Goal: Task Accomplishment & Management: Manage account settings

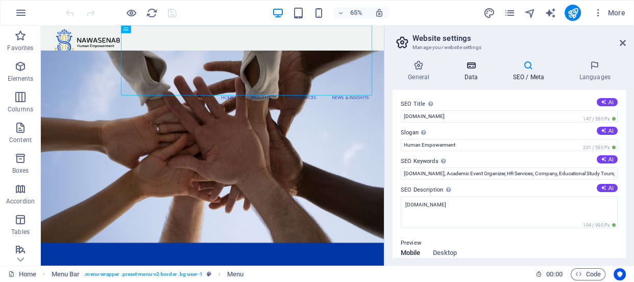
click at [475, 73] on h4 "Data" at bounding box center [473, 70] width 49 height 21
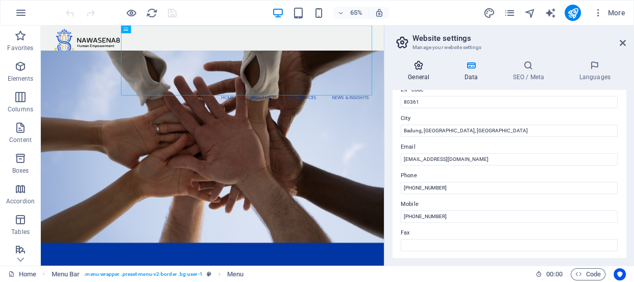
scroll to position [137, 0]
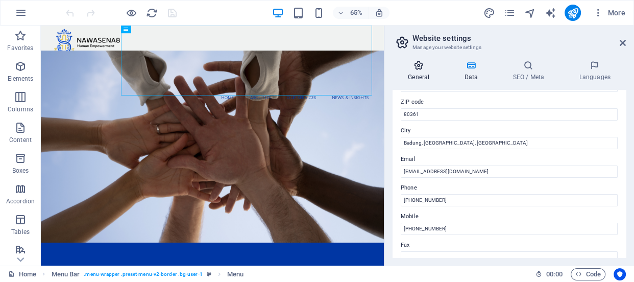
click at [419, 67] on icon at bounding box center [419, 65] width 52 height 10
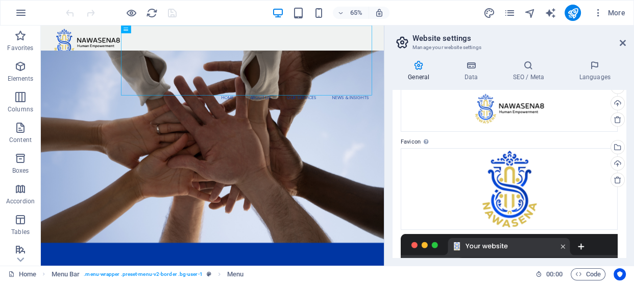
scroll to position [0, 0]
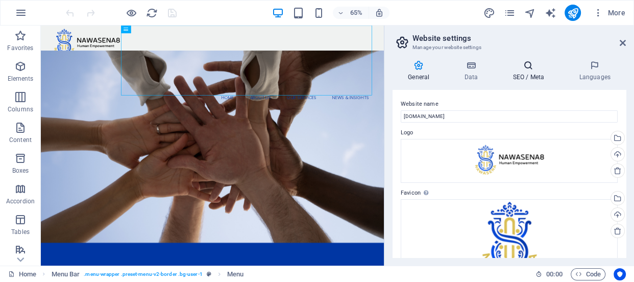
click at [531, 67] on icon at bounding box center [529, 65] width 62 height 10
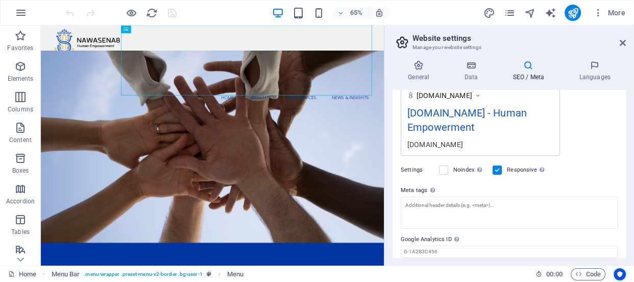
scroll to position [222, 0]
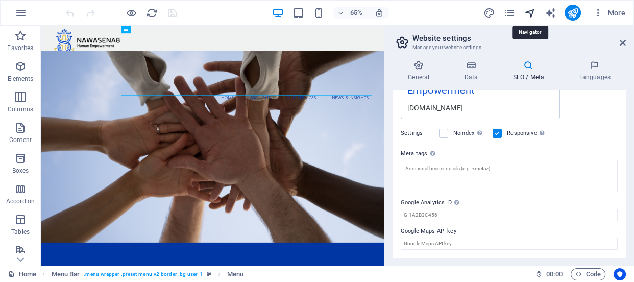
click at [527, 12] on icon "navigator" at bounding box center [530, 13] width 12 height 12
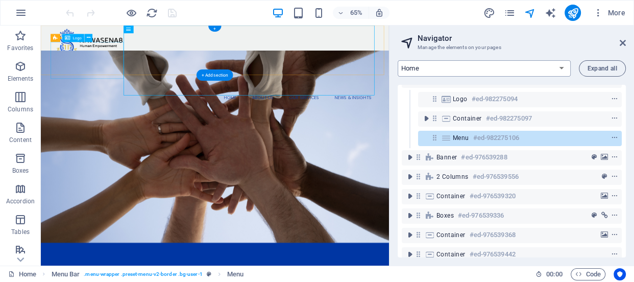
scroll to position [0, 0]
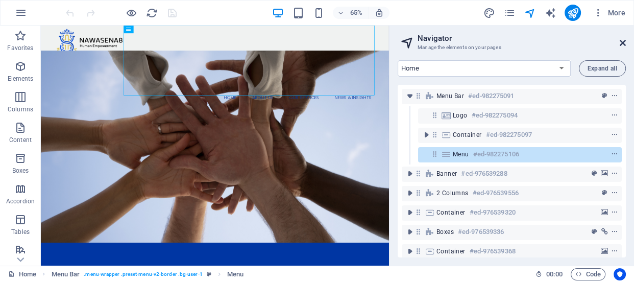
click at [624, 42] on icon at bounding box center [623, 43] width 6 height 8
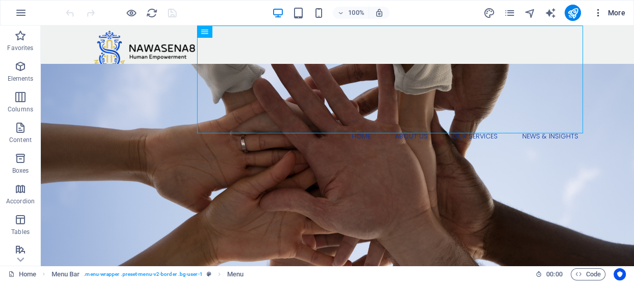
click at [600, 12] on icon "button" at bounding box center [599, 13] width 10 height 10
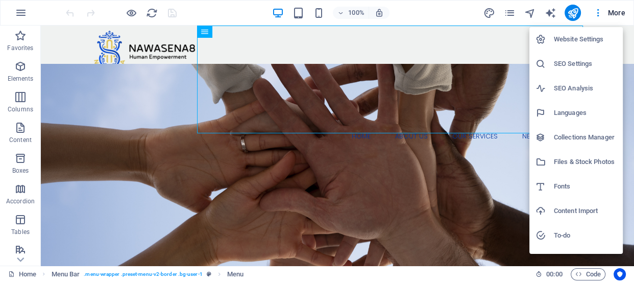
click at [593, 37] on h6 "Website Settings" at bounding box center [585, 39] width 63 height 12
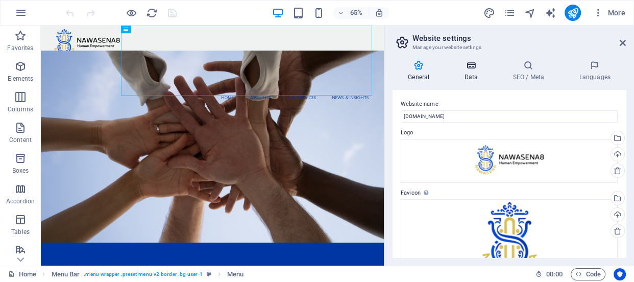
click at [470, 68] on icon at bounding box center [471, 65] width 44 height 10
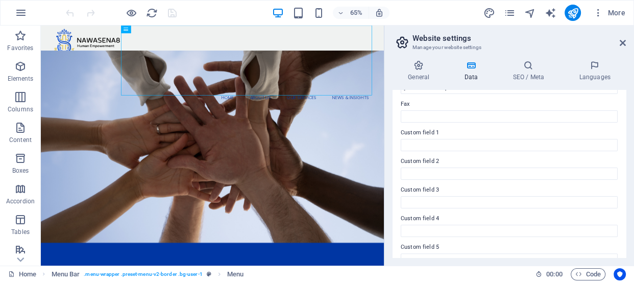
scroll to position [323, 0]
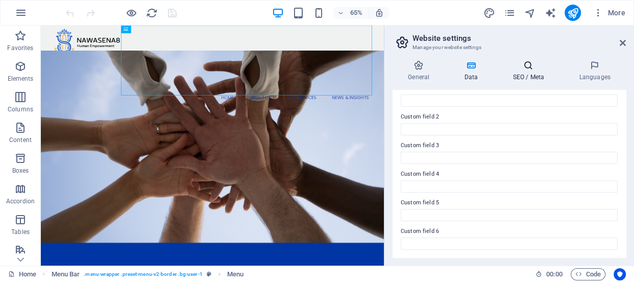
click at [524, 70] on icon at bounding box center [529, 65] width 62 height 10
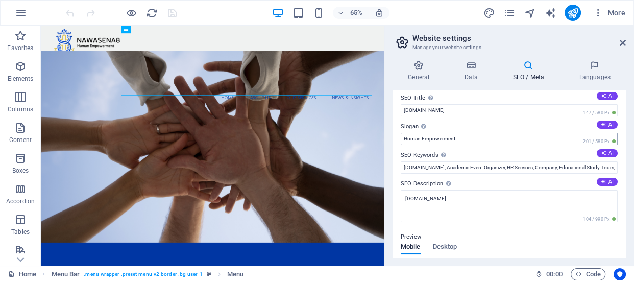
scroll to position [0, 0]
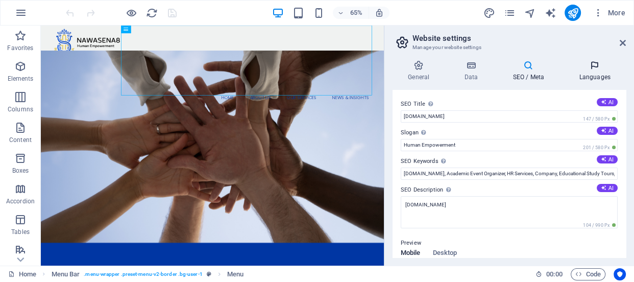
click at [600, 65] on icon at bounding box center [595, 65] width 62 height 10
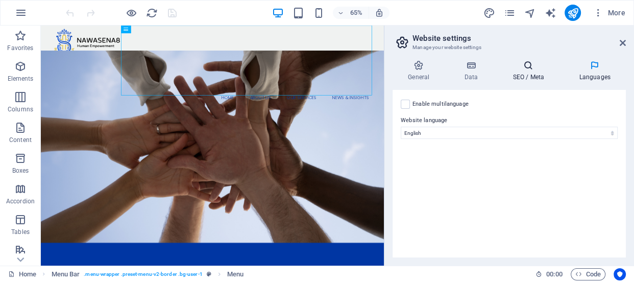
click at [520, 68] on icon at bounding box center [529, 65] width 62 height 10
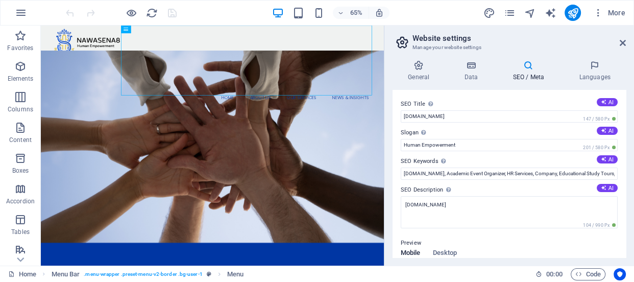
drag, startPoint x: 622, startPoint y: 138, endPoint x: 445, endPoint y: 98, distance: 181.3
click at [445, 98] on label "SEO Title The title of your website - make it something that stands out in sear…" at bounding box center [509, 104] width 217 height 12
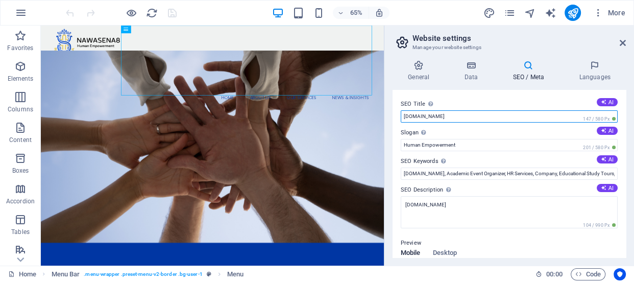
click at [445, 110] on input "[DOMAIN_NAME]" at bounding box center [509, 116] width 217 height 12
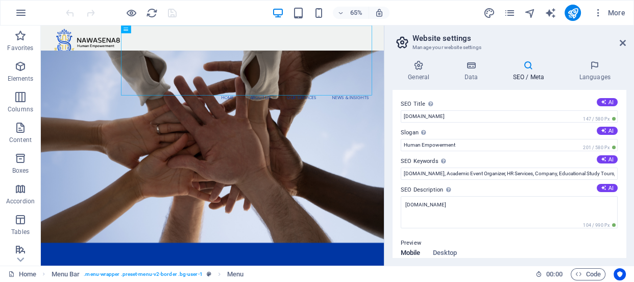
click at [458, 16] on div "65% More" at bounding box center [347, 13] width 566 height 16
click at [567, 10] on icon "publish" at bounding box center [573, 13] width 12 height 12
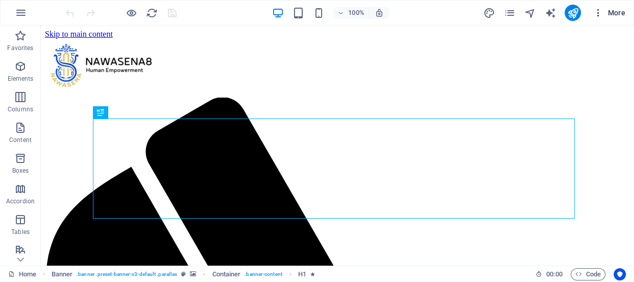
click at [599, 11] on icon "button" at bounding box center [599, 13] width 10 height 10
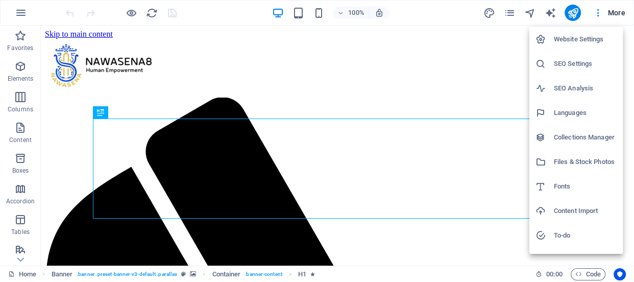
click at [593, 42] on h6 "Website Settings" at bounding box center [585, 39] width 63 height 12
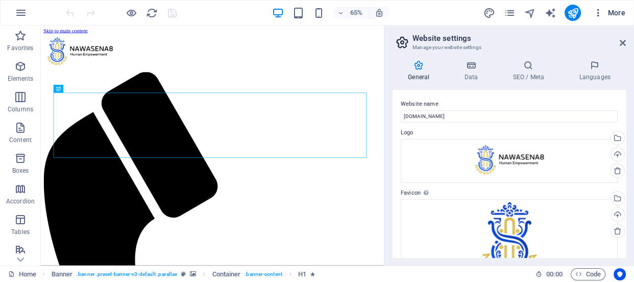
click at [599, 15] on icon "button" at bounding box center [599, 13] width 10 height 10
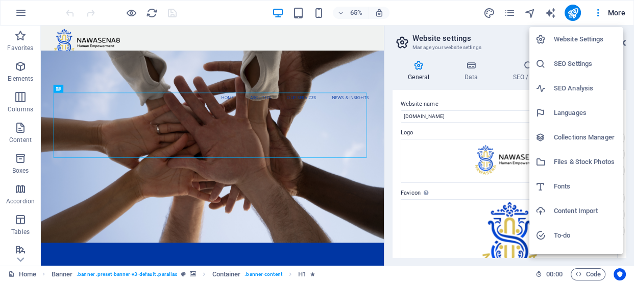
click at [585, 64] on h6 "SEO Settings" at bounding box center [585, 64] width 63 height 12
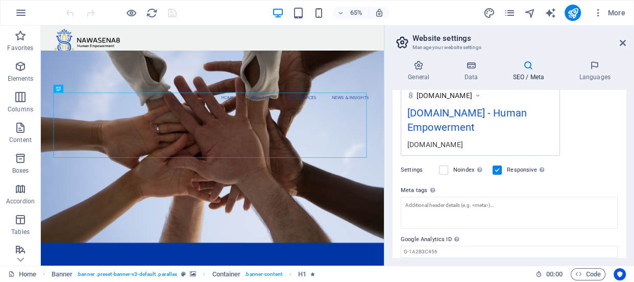
scroll to position [222, 0]
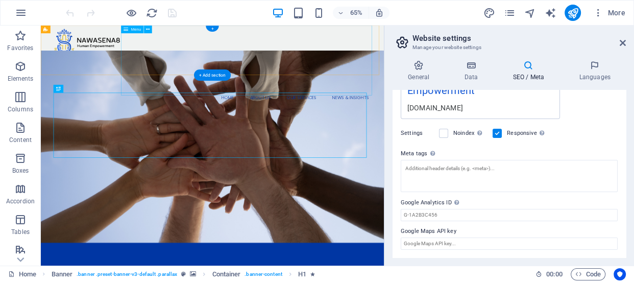
click at [589, 5] on button "More" at bounding box center [609, 13] width 40 height 16
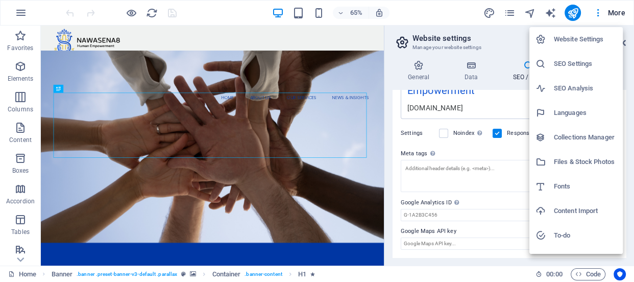
click at [350, 33] on div at bounding box center [317, 141] width 634 height 282
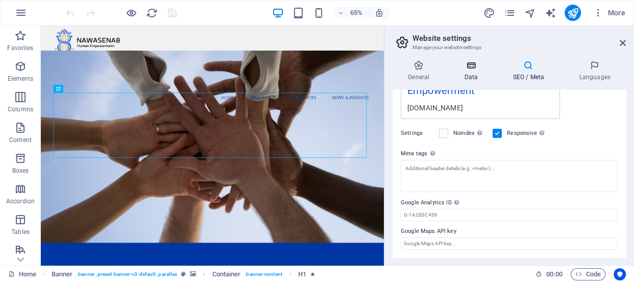
click at [469, 67] on icon at bounding box center [471, 65] width 44 height 10
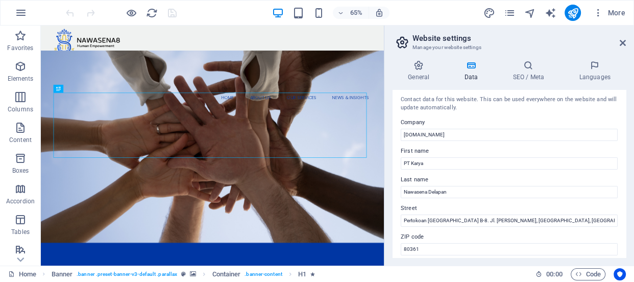
scroll to position [0, 0]
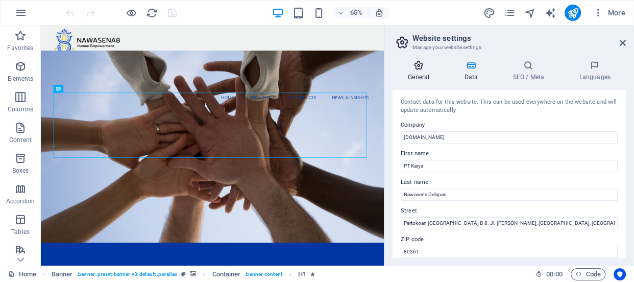
click at [415, 69] on icon at bounding box center [419, 65] width 52 height 10
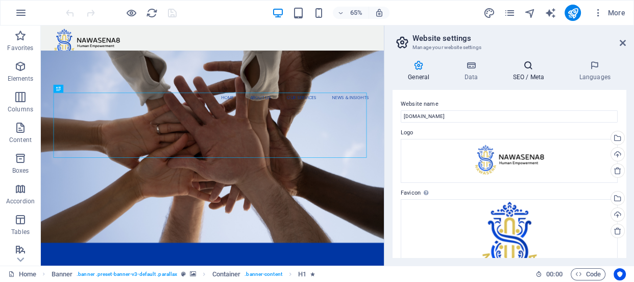
click at [529, 65] on icon at bounding box center [529, 65] width 62 height 10
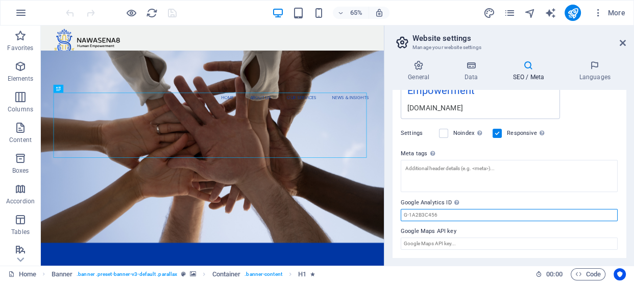
drag, startPoint x: 403, startPoint y: 215, endPoint x: 443, endPoint y: 215, distance: 39.8
click at [443, 215] on input "Google Analytics ID Please only add the Google Analytics ID. We automatically i…" at bounding box center [509, 215] width 217 height 12
click at [439, 213] on input "Google Analytics ID Please only add the Google Analytics ID. We automatically i…" at bounding box center [509, 215] width 217 height 12
drag, startPoint x: 438, startPoint y: 213, endPoint x: 398, endPoint y: 212, distance: 39.3
click at [398, 212] on div "SEO Title The title of your website - make it something that stands out in sear…" at bounding box center [509, 174] width 233 height 168
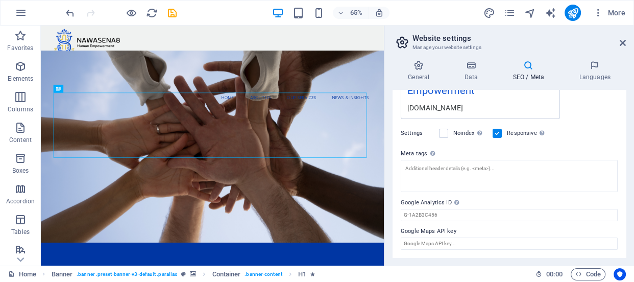
click at [515, 199] on label "Google Analytics ID Please only add the Google Analytics ID. We automatically i…" at bounding box center [509, 203] width 217 height 12
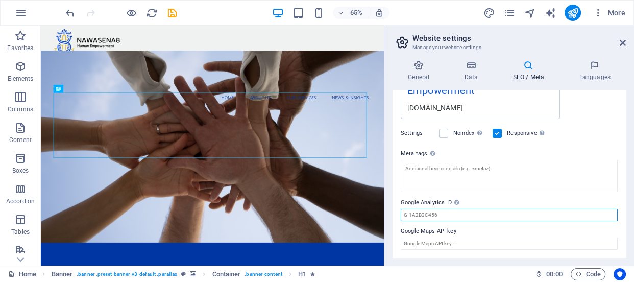
click at [515, 209] on input "Google Analytics ID Please only add the Google Analytics ID. We automatically i…" at bounding box center [509, 215] width 217 height 12
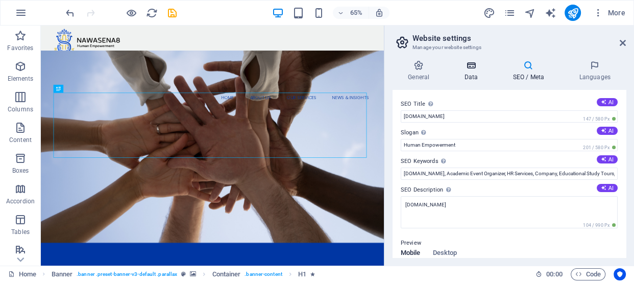
click at [471, 67] on icon at bounding box center [471, 65] width 44 height 10
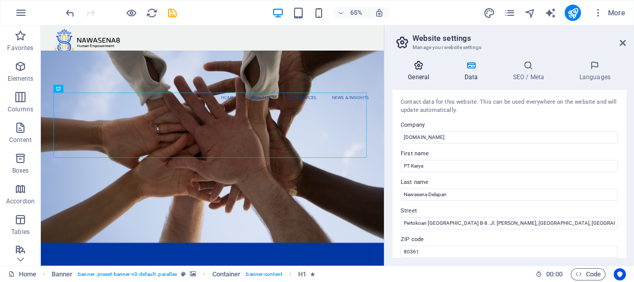
click at [421, 60] on icon at bounding box center [419, 65] width 52 height 10
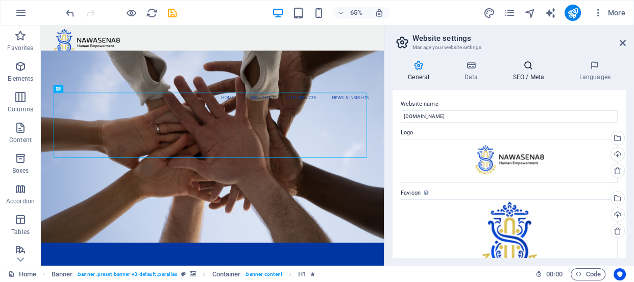
click at [520, 62] on icon at bounding box center [529, 65] width 62 height 10
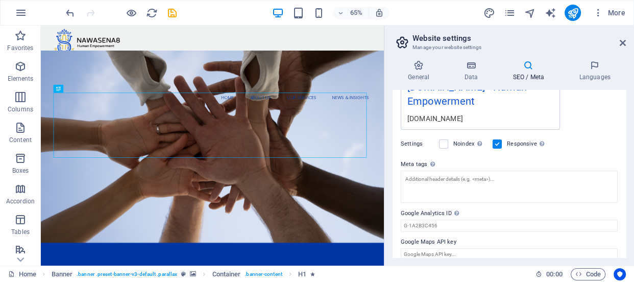
scroll to position [222, 0]
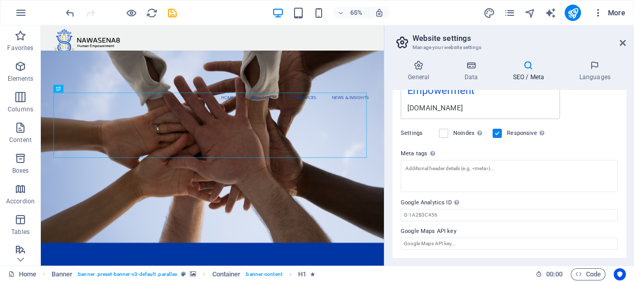
click at [598, 11] on icon "button" at bounding box center [599, 13] width 10 height 10
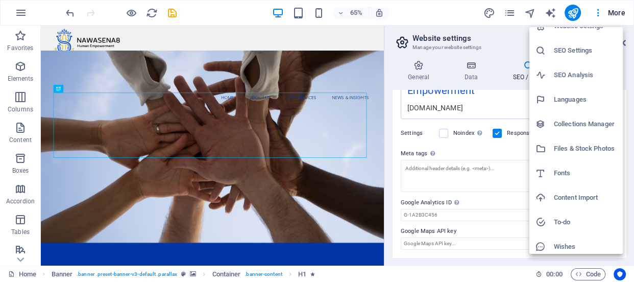
scroll to position [42, 0]
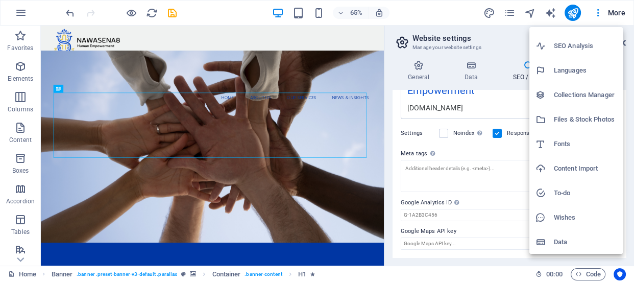
click at [579, 243] on h6 "Data" at bounding box center [585, 242] width 63 height 12
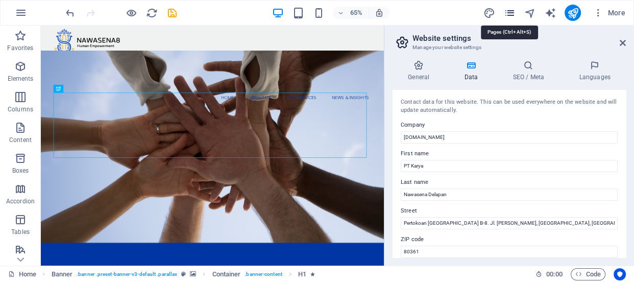
click at [510, 15] on icon "pages" at bounding box center [510, 13] width 12 height 12
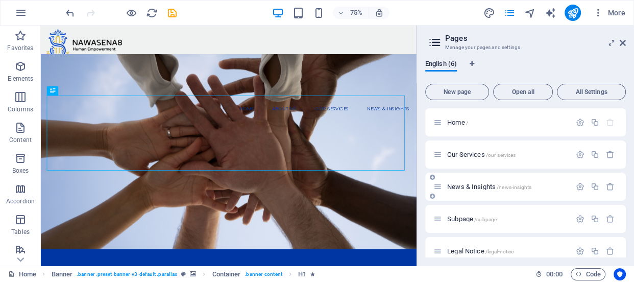
scroll to position [44, 0]
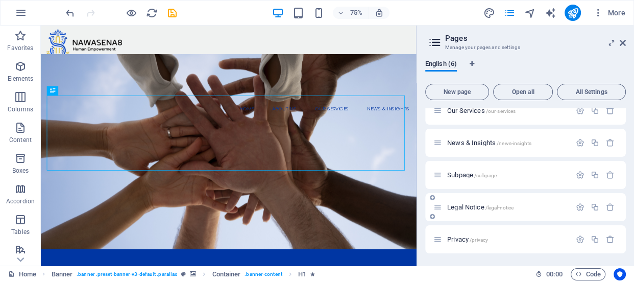
click at [475, 205] on span "Legal Notice /legal-notice" at bounding box center [480, 207] width 66 height 8
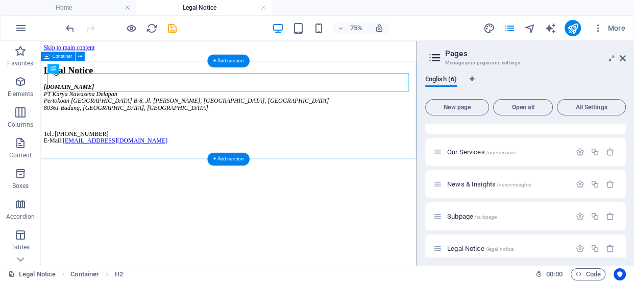
scroll to position [0, 0]
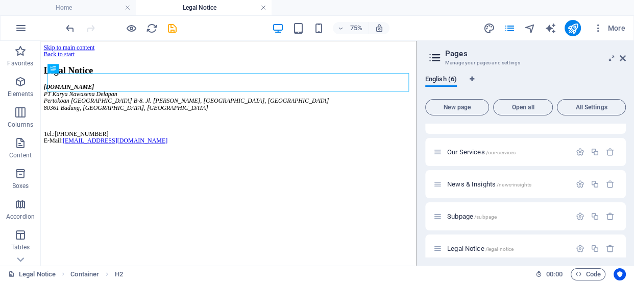
click at [264, 8] on link at bounding box center [263, 8] width 6 height 10
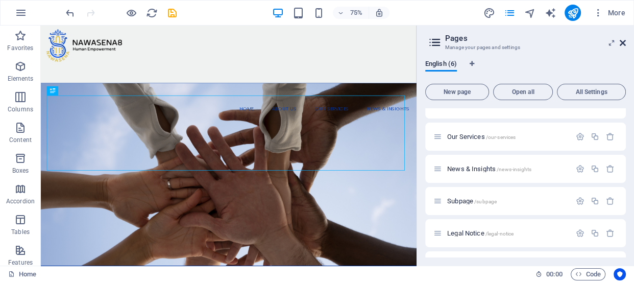
drag, startPoint x: 624, startPoint y: 42, endPoint x: 583, endPoint y: 17, distance: 48.6
click at [624, 42] on icon at bounding box center [623, 43] width 6 height 8
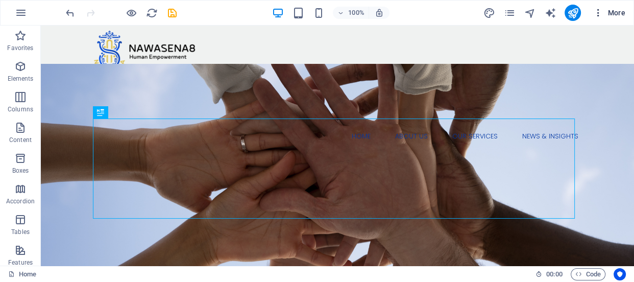
click at [619, 13] on span "More" at bounding box center [610, 13] width 32 height 10
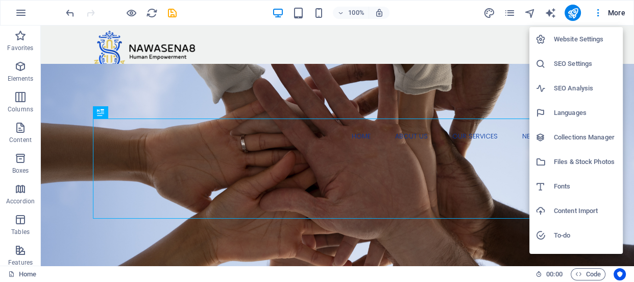
click at [597, 9] on div at bounding box center [317, 141] width 634 height 282
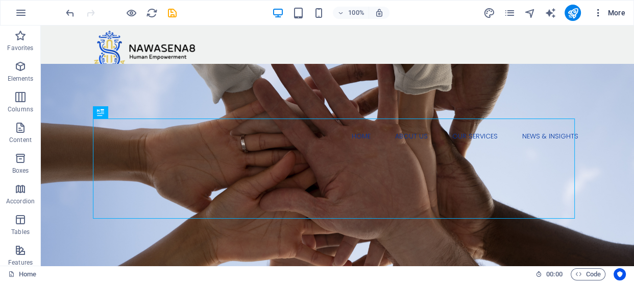
click at [600, 11] on icon "button" at bounding box center [599, 13] width 10 height 10
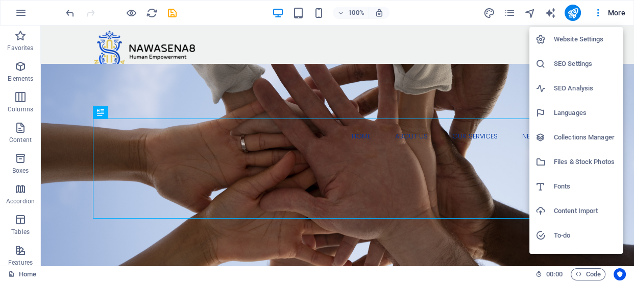
click at [570, 87] on h6 "SEO Analysis" at bounding box center [585, 88] width 63 height 12
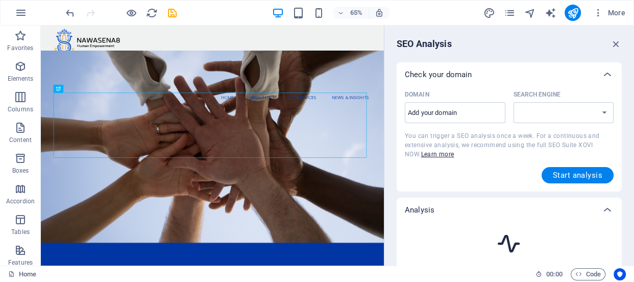
select select "google.com"
click at [613, 40] on icon "button" at bounding box center [616, 43] width 11 height 11
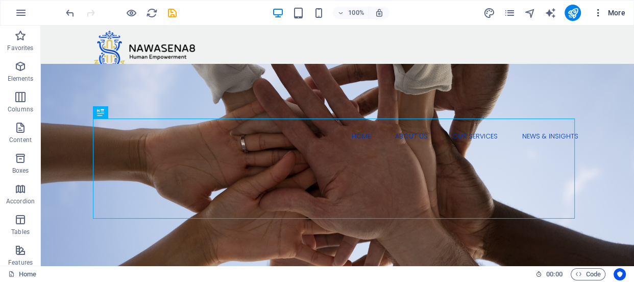
click at [598, 9] on icon "button" at bounding box center [599, 13] width 10 height 10
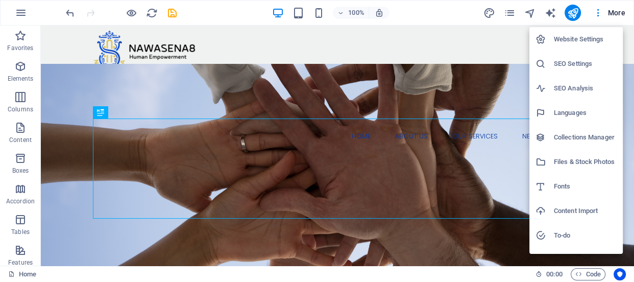
click at [593, 36] on h6 "Website Settings" at bounding box center [585, 39] width 63 height 12
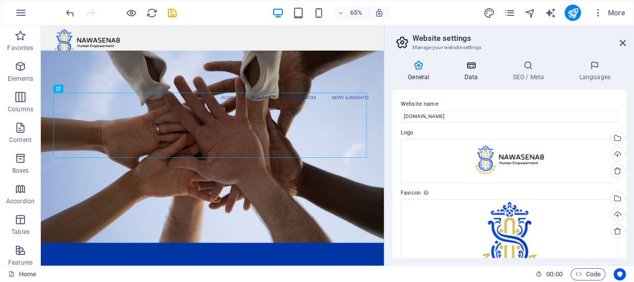
click at [472, 71] on h4 "Data" at bounding box center [473, 70] width 49 height 21
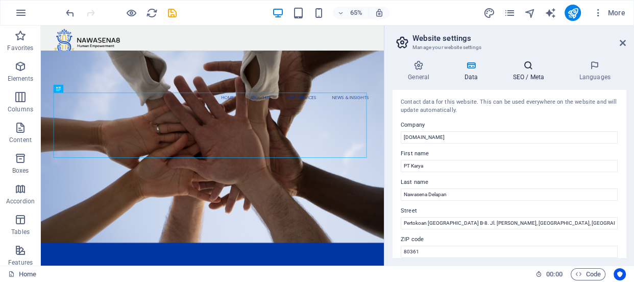
click at [521, 66] on icon at bounding box center [529, 65] width 62 height 10
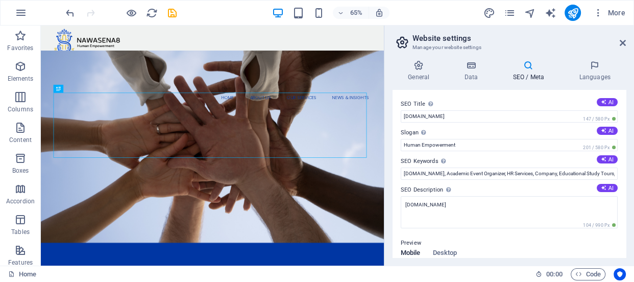
drag, startPoint x: 626, startPoint y: 200, endPoint x: 538, endPoint y: 60, distance: 165.1
click at [538, 82] on nav "Home About Us Our Services 1. Education & Cultural Programs 2. Community Empowe…" at bounding box center [305, 136] width 499 height 108
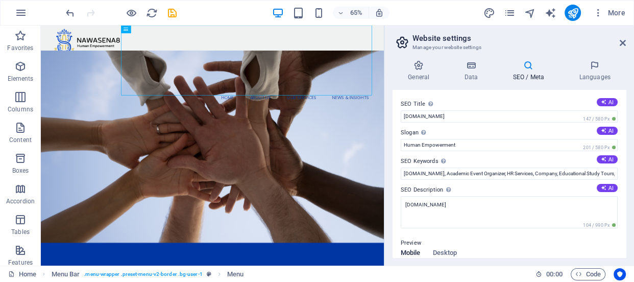
drag, startPoint x: 629, startPoint y: 135, endPoint x: 484, endPoint y: 36, distance: 175.4
click at [485, 35] on header "Website settings Manage your website settings" at bounding box center [510, 39] width 231 height 27
click at [513, 13] on icon "pages" at bounding box center [510, 13] width 12 height 12
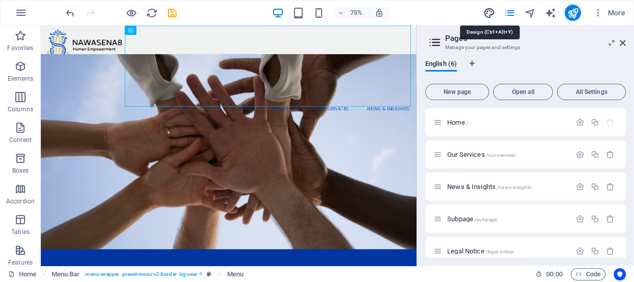
click at [485, 13] on icon "design" at bounding box center [489, 13] width 12 height 12
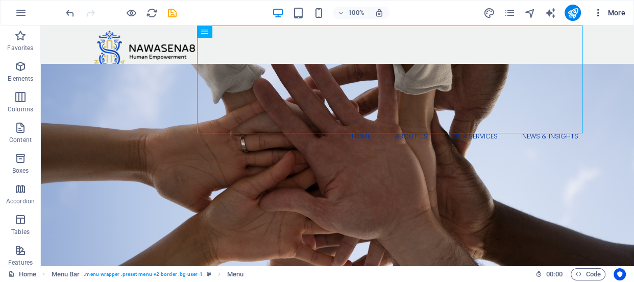
click at [598, 12] on icon "button" at bounding box center [599, 13] width 10 height 10
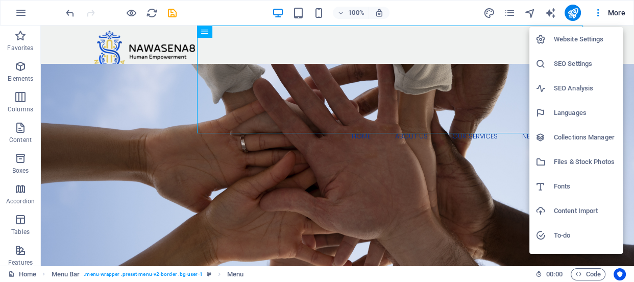
click at [586, 40] on h6 "Website Settings" at bounding box center [585, 39] width 63 height 12
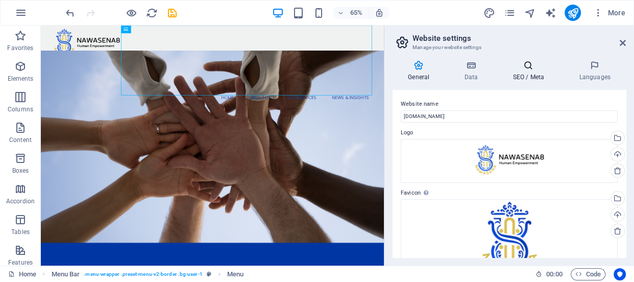
click at [530, 65] on icon at bounding box center [529, 65] width 62 height 10
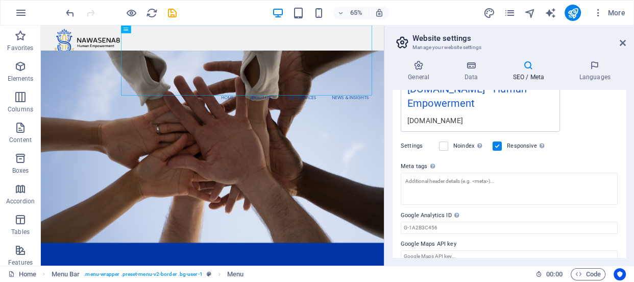
scroll to position [222, 0]
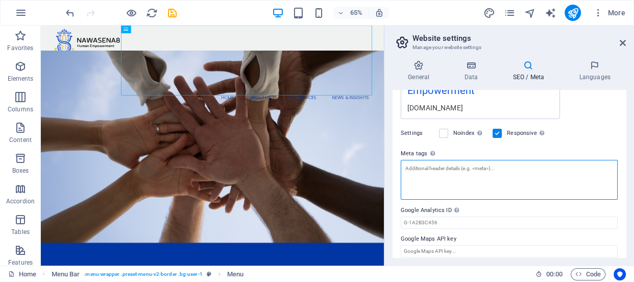
click at [445, 168] on textarea "Meta tags Enter HTML code here that will be placed inside the tags of your webs…" at bounding box center [509, 180] width 217 height 40
paste textarea "google-site-verification: google86f177bcf244adf7.html"
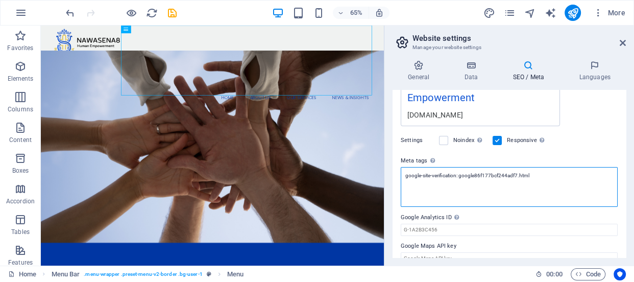
scroll to position [230, 0]
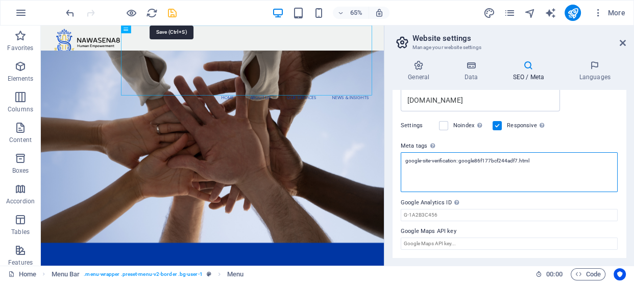
type textarea "google-site-verification: google86f177bcf244adf7.html"
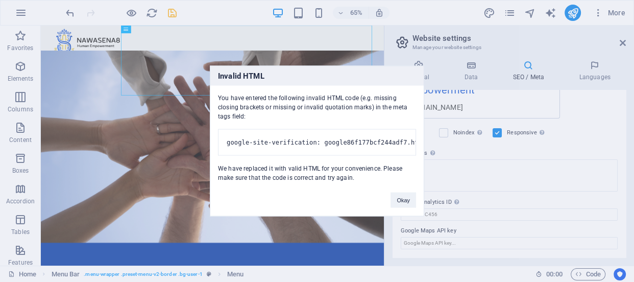
scroll to position [222, 0]
click at [173, 12] on body "nawasena8.com Home Favorites Elements Columns Content Boxes Accordion Tables Fe…" at bounding box center [317, 141] width 634 height 282
click at [411, 206] on button "Okay" at bounding box center [404, 200] width 26 height 15
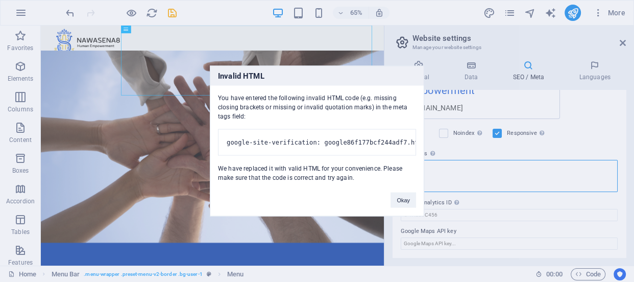
scroll to position [230, 0]
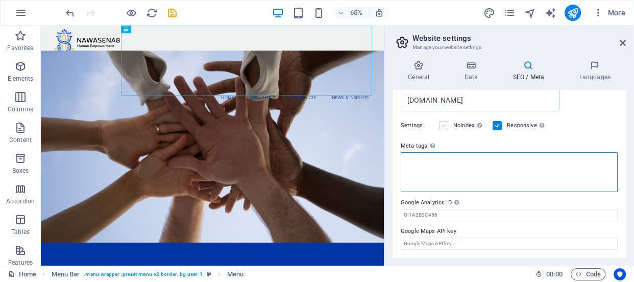
paste textarea "google86f177bcf244adf7.html"
type textarea "google86f177bcf244adf7.html"
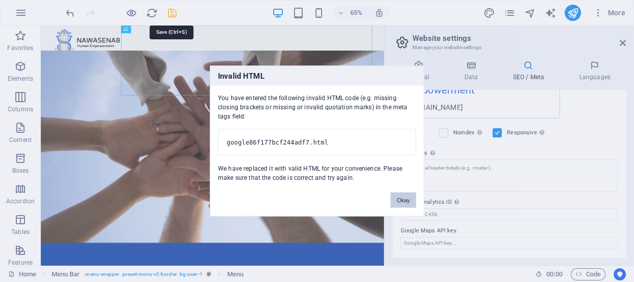
scroll to position [222, 0]
click at [171, 10] on body "nawasena8.com Home Favorites Elements Columns Content Boxes Accordion Tables Fe…" at bounding box center [317, 141] width 634 height 282
click at [399, 199] on button "Okay" at bounding box center [404, 200] width 26 height 15
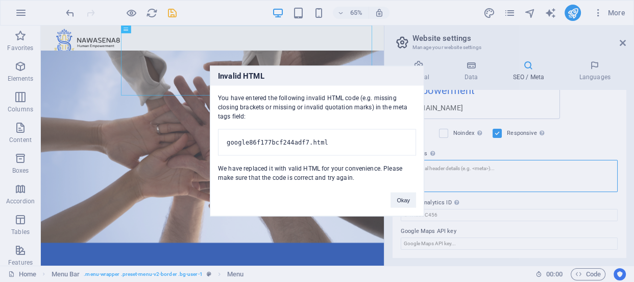
scroll to position [230, 0]
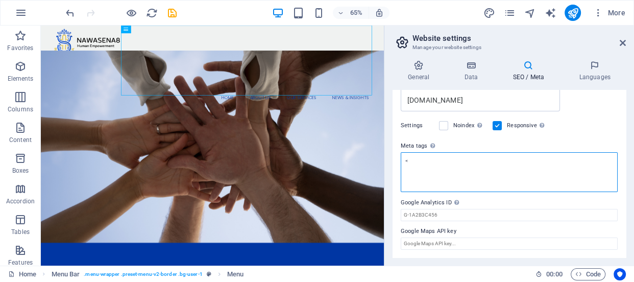
paste textarea "google86f177bcf244adf7.html"
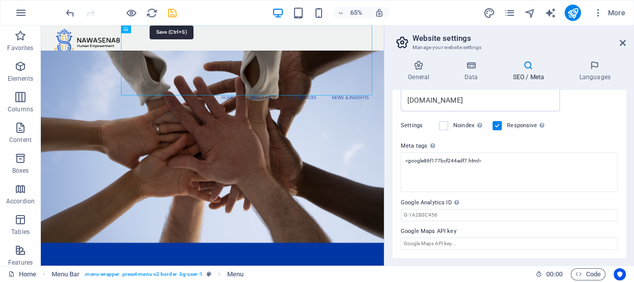
type textarea "<google86f177bcf244adf7.html></google86f177bcf244adf7.html>"
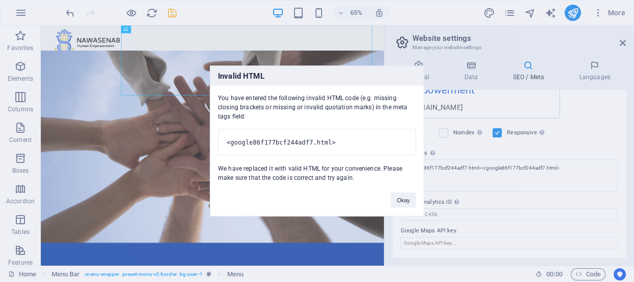
click at [168, 13] on body "nawasena8.com Home Favorites Elements Columns Content Boxes Accordion Tables Fe…" at bounding box center [317, 141] width 634 height 282
click at [409, 203] on button "Okay" at bounding box center [404, 200] width 26 height 15
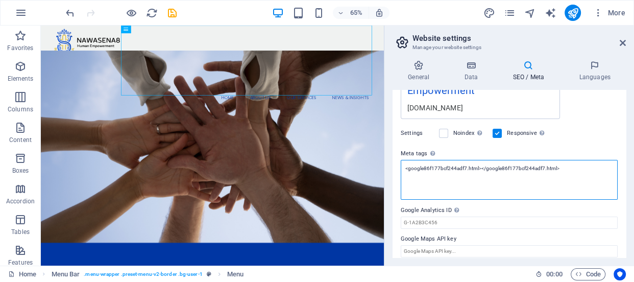
scroll to position [230, 0]
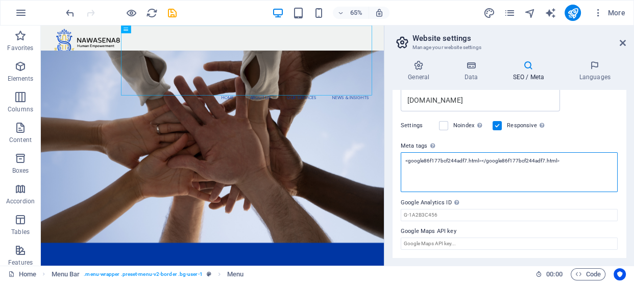
click at [569, 159] on textarea "<google86f177bcf244adf7.html></google86f177bcf244adf7.html>" at bounding box center [509, 172] width 217 height 40
drag, startPoint x: 569, startPoint y: 159, endPoint x: 398, endPoint y: 160, distance: 170.6
click at [398, 160] on div "SEO Title The title of your website - make it something that stands out in sear…" at bounding box center [509, 174] width 233 height 168
paste textarea "google86f177bcf244adf7.html"
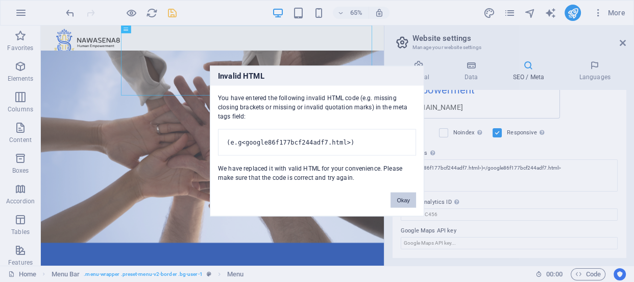
click at [173, 14] on body "nawasena8.com Home Favorites Elements Columns Content Boxes Accordion Tables Fe…" at bounding box center [317, 141] width 634 height 282
click at [397, 208] on button "Okay" at bounding box center [404, 200] width 26 height 15
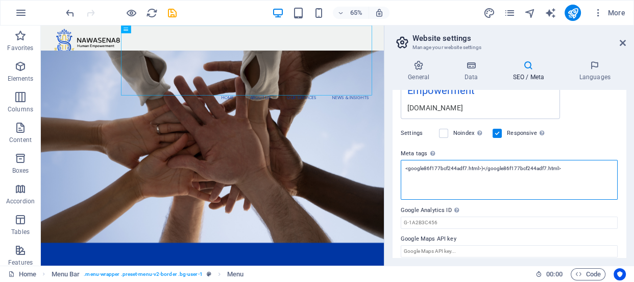
scroll to position [230, 0]
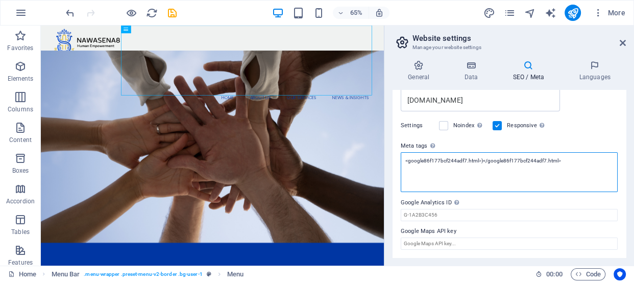
click at [563, 163] on textarea "<google86f177bcf244adf7.html>)</google86f177bcf244adf7.html>" at bounding box center [509, 172] width 217 height 40
click at [477, 160] on textarea "<google86f177bcf244adf7.html>)</google86f177bcf244adf7.html>" at bounding box center [509, 172] width 217 height 40
click at [422, 158] on textarea "<google86f177bcf244adf7.html" at bounding box center [509, 172] width 217 height 40
type textarea "86f177bcf244adf7.html"
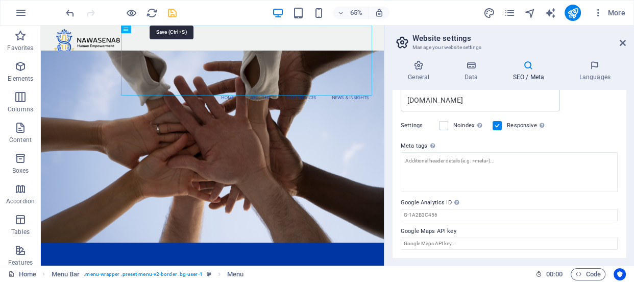
click at [173, 11] on body "nawasena8.com Home Favorites Elements Columns Content Boxes Accordion Tables Fe…" at bounding box center [317, 141] width 634 height 282
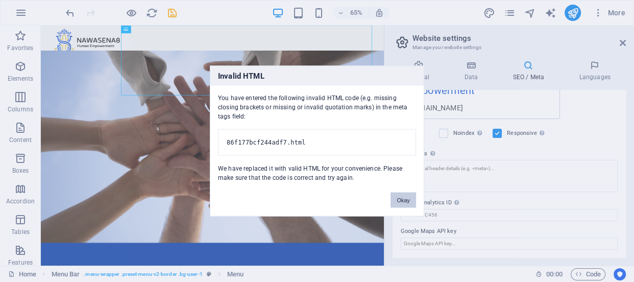
click at [407, 203] on button "Okay" at bounding box center [404, 200] width 26 height 15
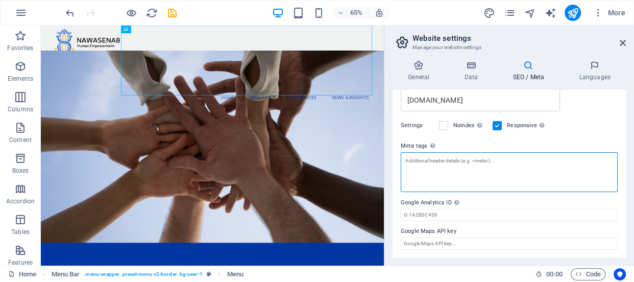
scroll to position [230, 0]
paste textarea "<meta name="google-site-verification" content="LRL74D-s5wSN0iF99oVcZNE-w_aDNVyU…"
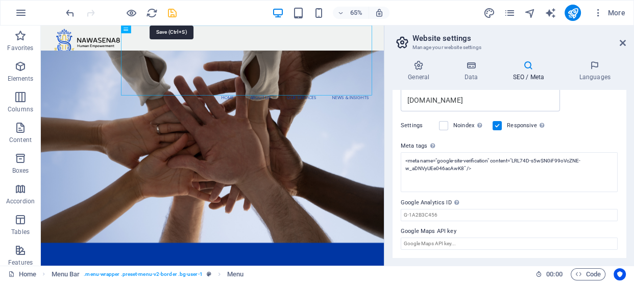
type textarea "<meta name="google-site-verification" content="LRL74D-s5wSN0iF99oVcZNE-w_aDNVyU…"
click at [173, 11] on body "nawasena8.com Home Favorites Elements Columns Content Boxes Accordion Tables Fe…" at bounding box center [317, 141] width 634 height 282
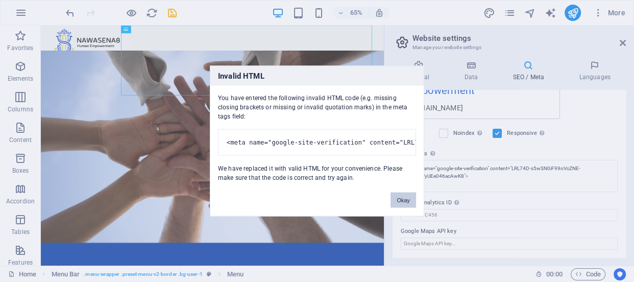
click at [409, 205] on button "Okay" at bounding box center [404, 200] width 26 height 15
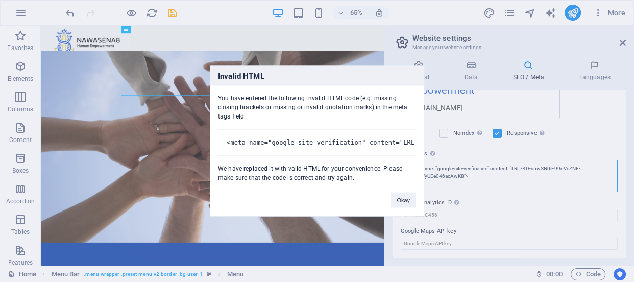
scroll to position [230, 0]
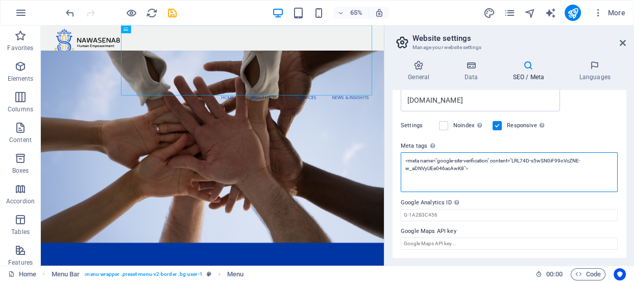
click at [523, 181] on textarea "<meta name="google-site-verification" content="LRL74D-s5wSN0iF99oVcZNE-w_aDNVyU…" at bounding box center [509, 172] width 217 height 40
click at [593, 185] on textarea "<meta name="google-site-verification" content="LRL74D-s5wSN0iF99oVcZNE-w_aDNVyU…" at bounding box center [509, 172] width 217 height 40
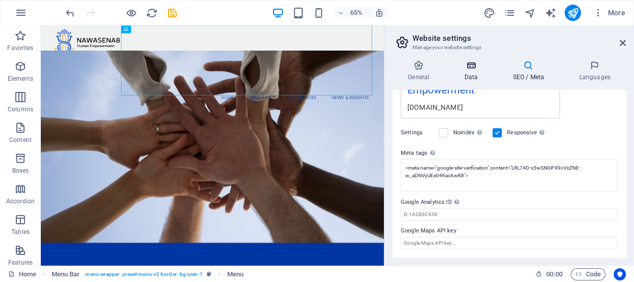
scroll to position [222, 0]
click at [469, 68] on icon at bounding box center [471, 65] width 44 height 10
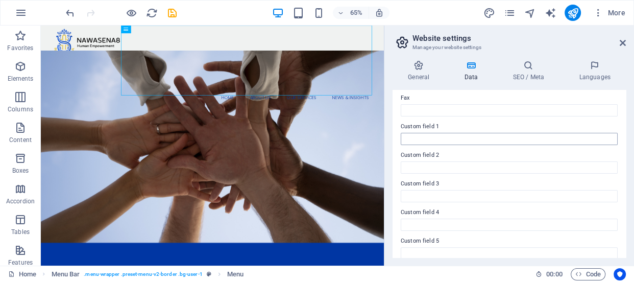
scroll to position [323, 0]
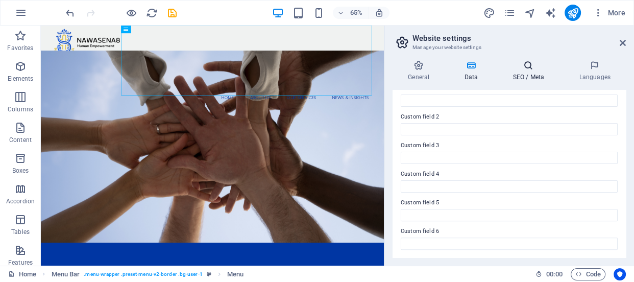
click at [529, 73] on h4 "SEO / Meta" at bounding box center [531, 70] width 66 height 21
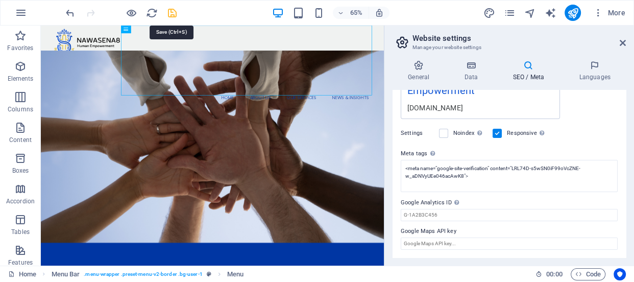
click at [175, 13] on icon "save" at bounding box center [173, 13] width 12 height 12
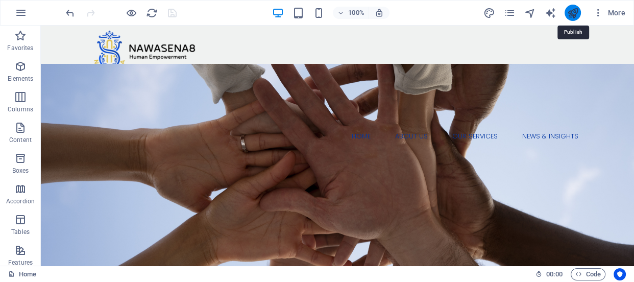
click at [569, 11] on icon "publish" at bounding box center [573, 13] width 12 height 12
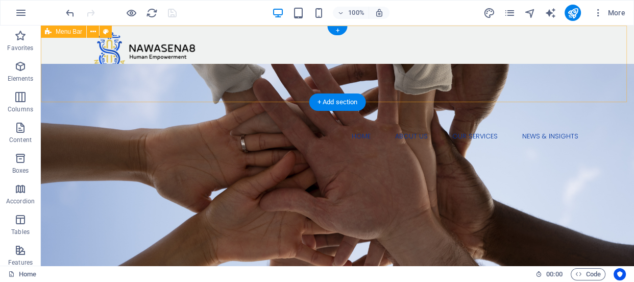
click at [180, 39] on div "Menu Home About Us Our Services 1. Education & Cultural Programs 2. Community E…" at bounding box center [338, 64] width 594 height 77
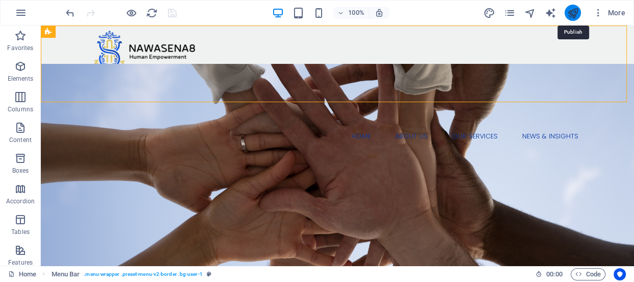
click at [575, 9] on icon "publish" at bounding box center [573, 13] width 12 height 12
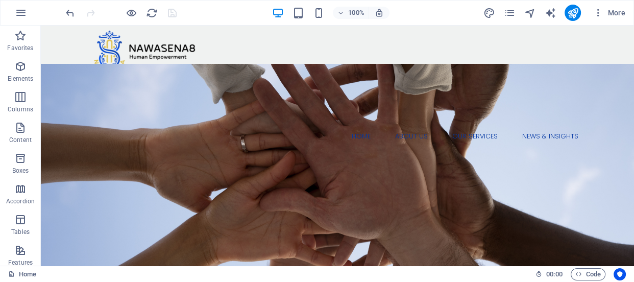
click at [174, 12] on div at bounding box center [121, 13] width 114 height 16
click at [175, 12] on div at bounding box center [121, 13] width 114 height 16
click at [577, 12] on icon "publish" at bounding box center [573, 13] width 12 height 12
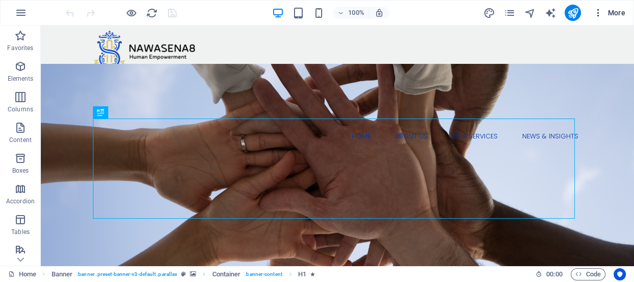
click at [598, 12] on icon "button" at bounding box center [599, 13] width 10 height 10
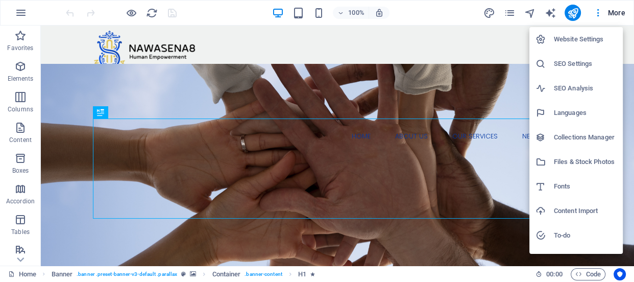
click at [594, 37] on h6 "Website Settings" at bounding box center [585, 39] width 63 height 12
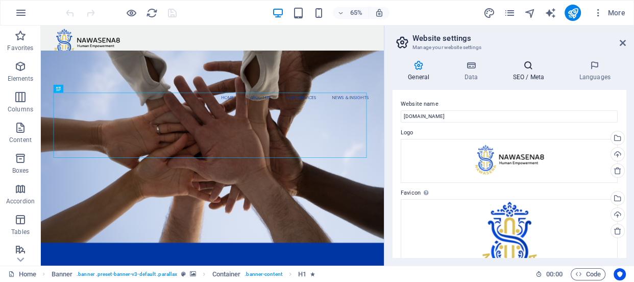
click at [530, 70] on icon at bounding box center [529, 65] width 62 height 10
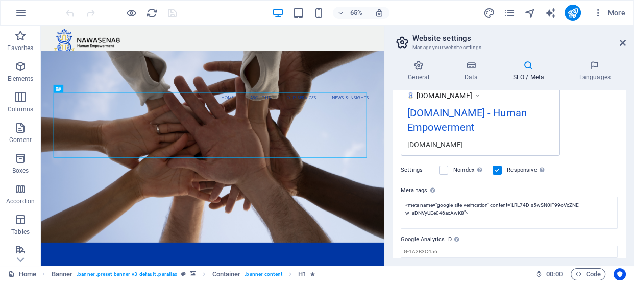
scroll to position [222, 0]
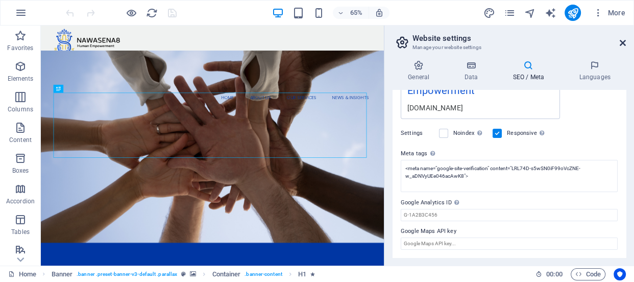
click at [623, 39] on icon at bounding box center [623, 43] width 6 height 8
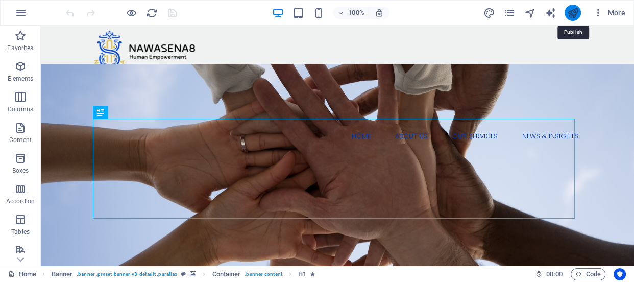
click at [571, 12] on icon "publish" at bounding box center [573, 13] width 12 height 12
